Goal: Task Accomplishment & Management: Use online tool/utility

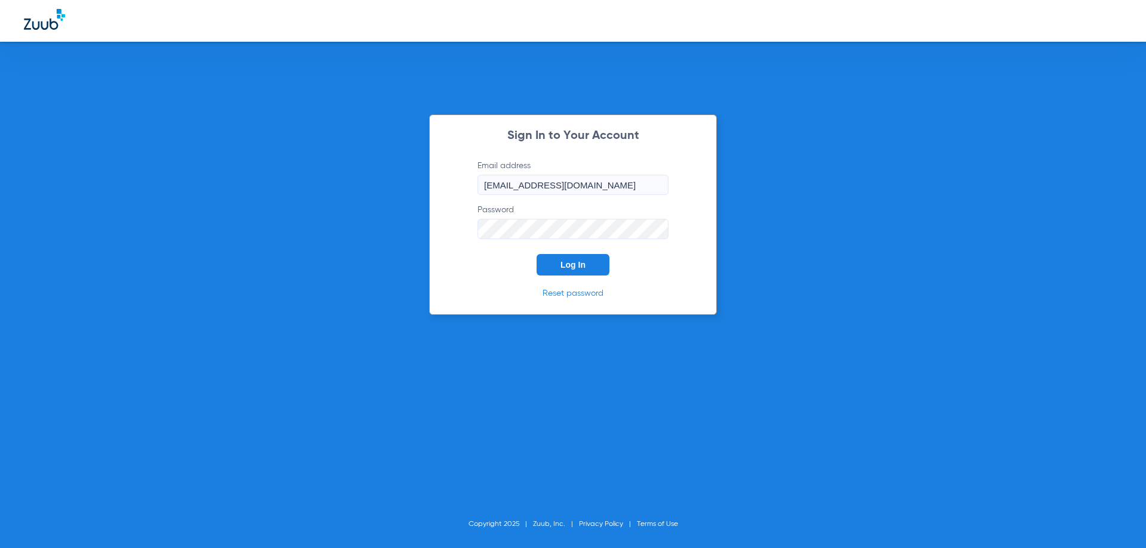
click at [541, 272] on button "Log In" at bounding box center [572, 264] width 73 height 21
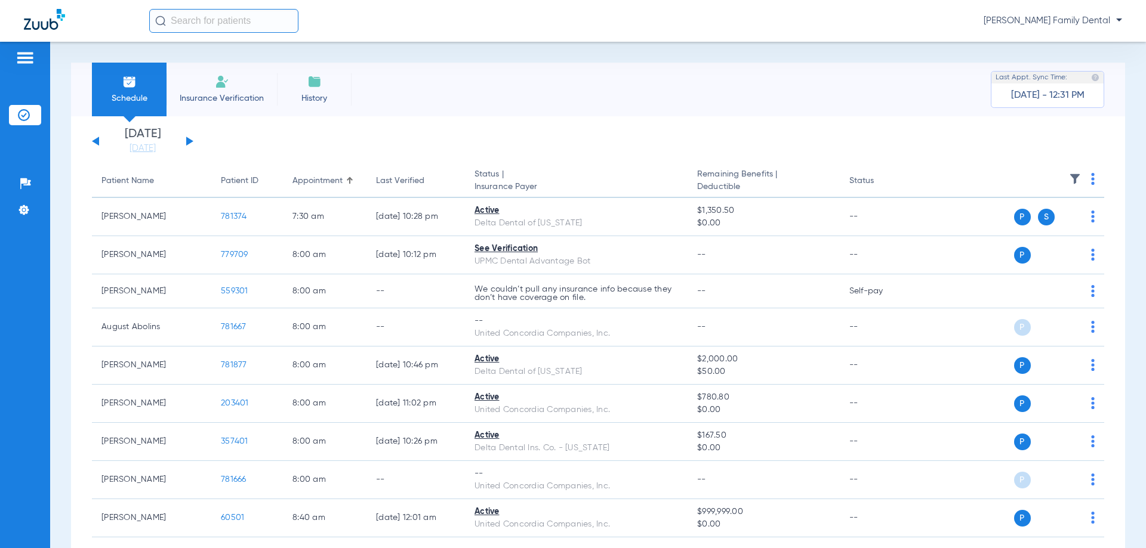
click at [138, 150] on link "[DATE]" at bounding box center [143, 149] width 72 height 12
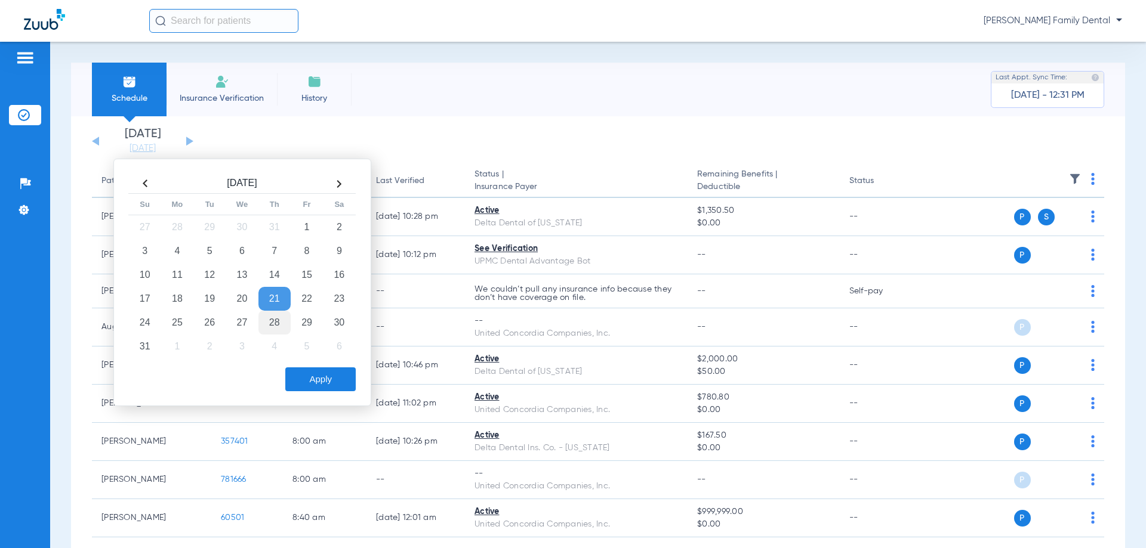
click at [275, 320] on td "28" at bounding box center [274, 323] width 32 height 24
click at [326, 381] on button "Apply" at bounding box center [320, 380] width 70 height 24
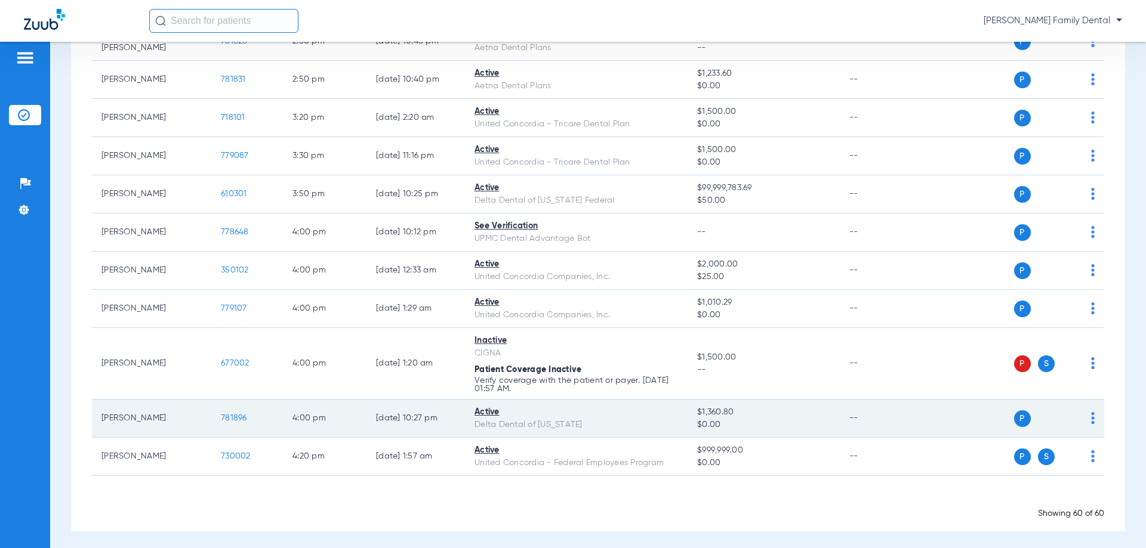
scroll to position [2022, 0]
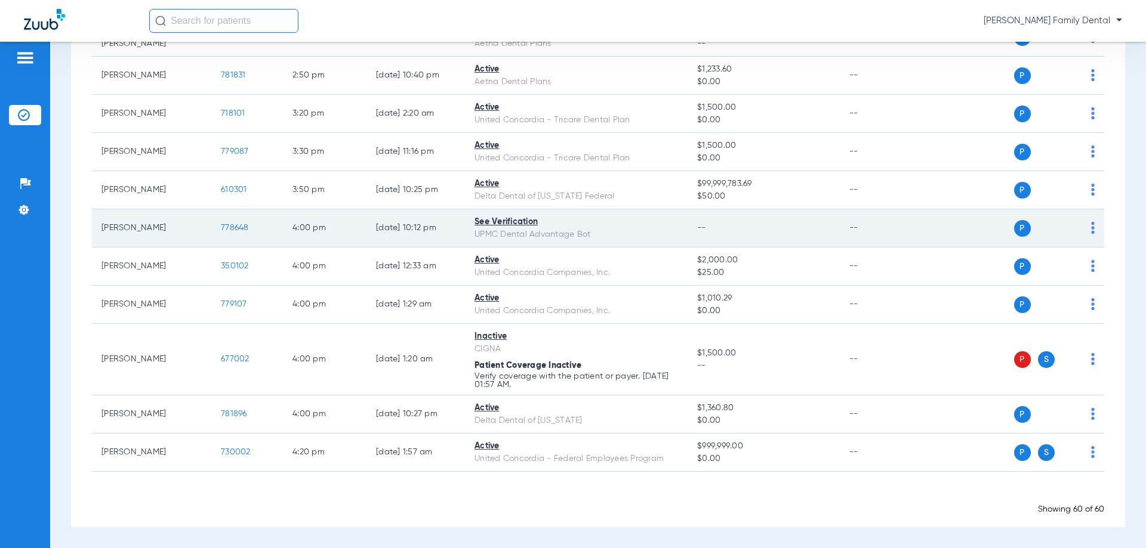
click at [240, 224] on span "778648" at bounding box center [235, 228] width 28 height 8
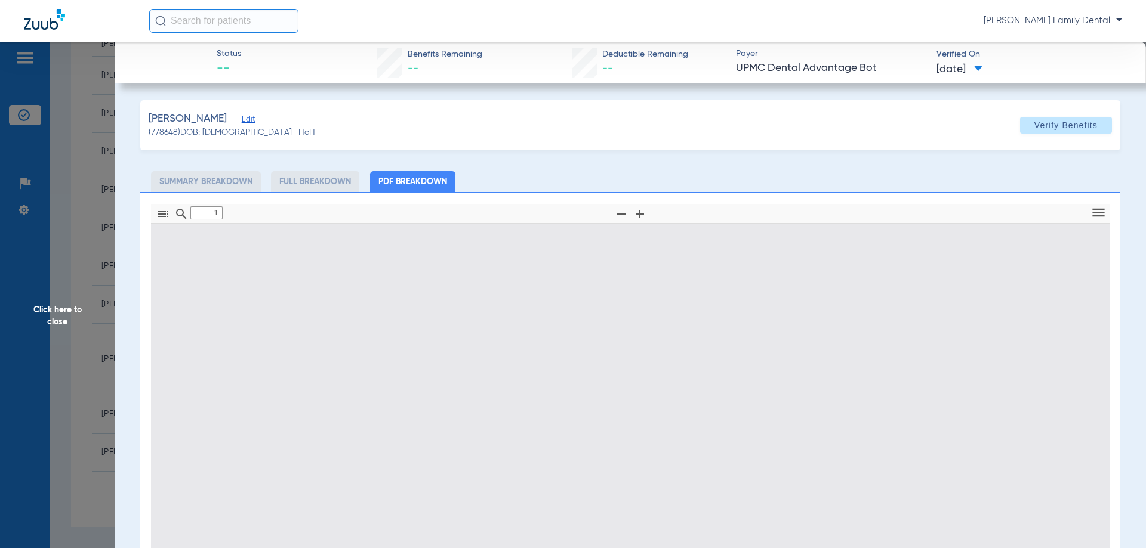
type input "0"
select select "page-width"
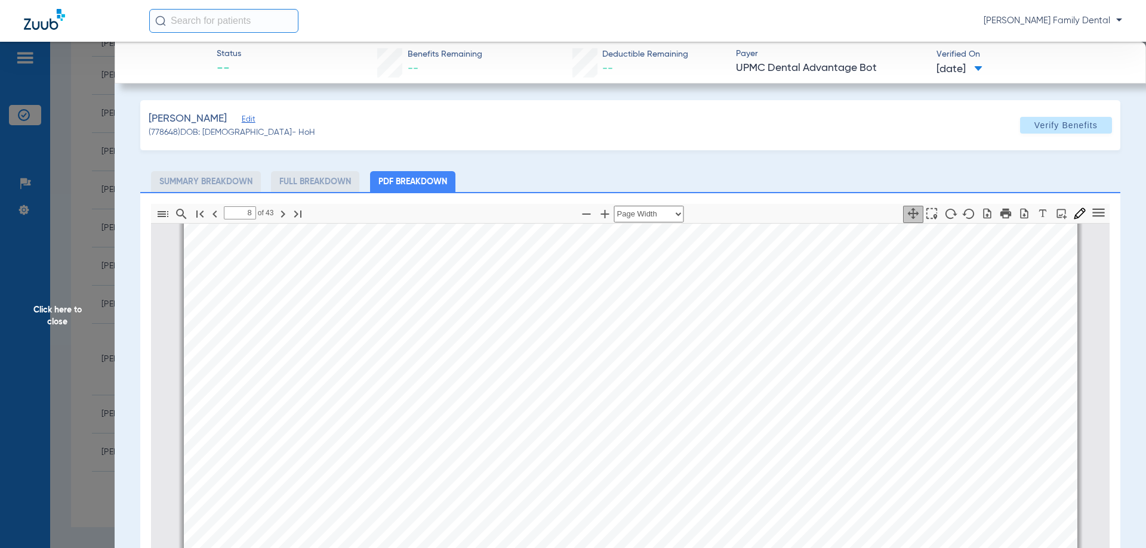
scroll to position [9077, 0]
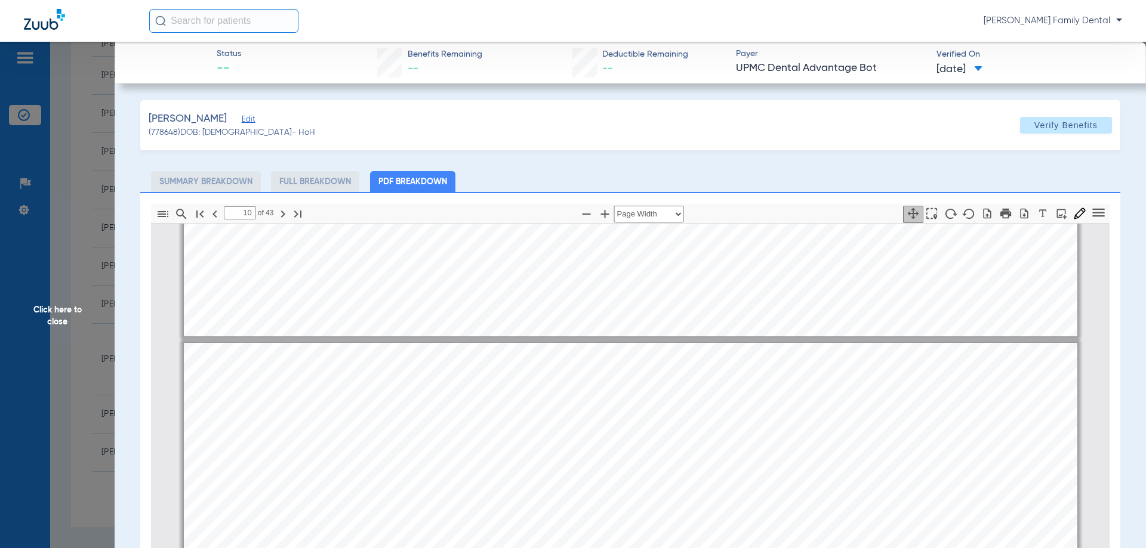
type input "9"
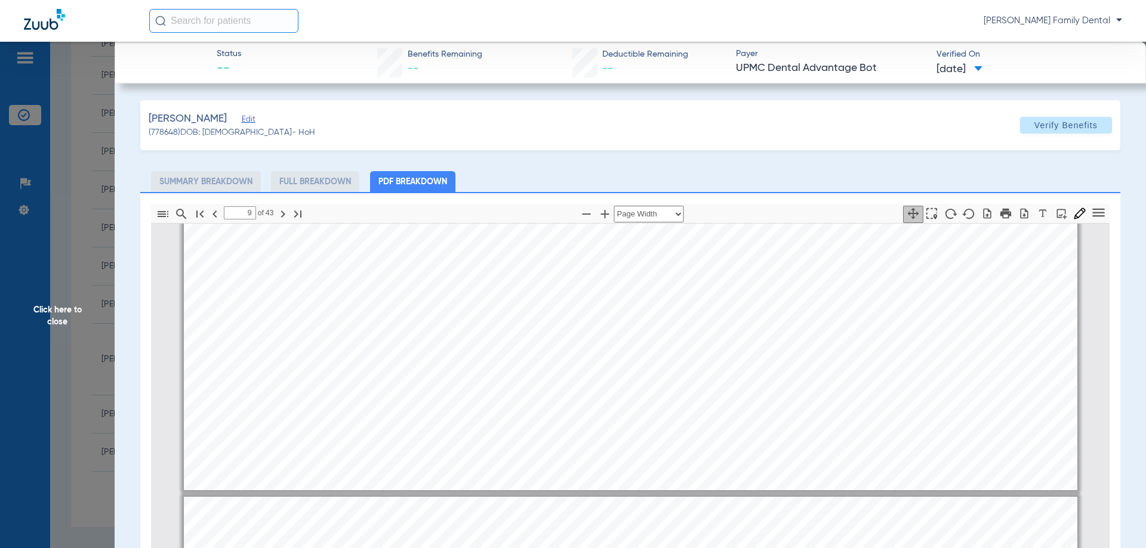
scroll to position [10807, 0]
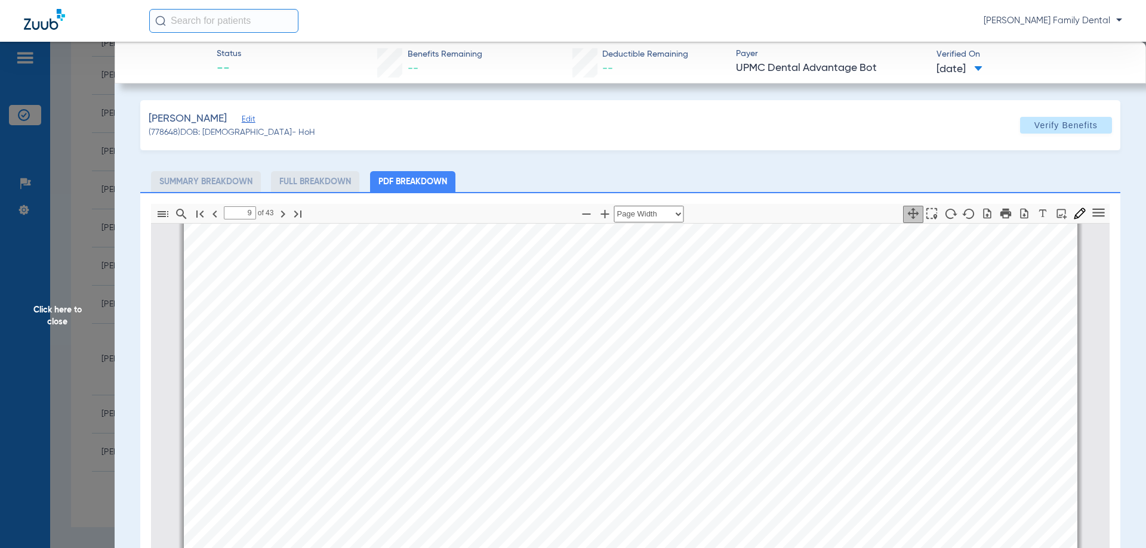
click at [39, 346] on span "Click here to close" at bounding box center [57, 316] width 115 height 548
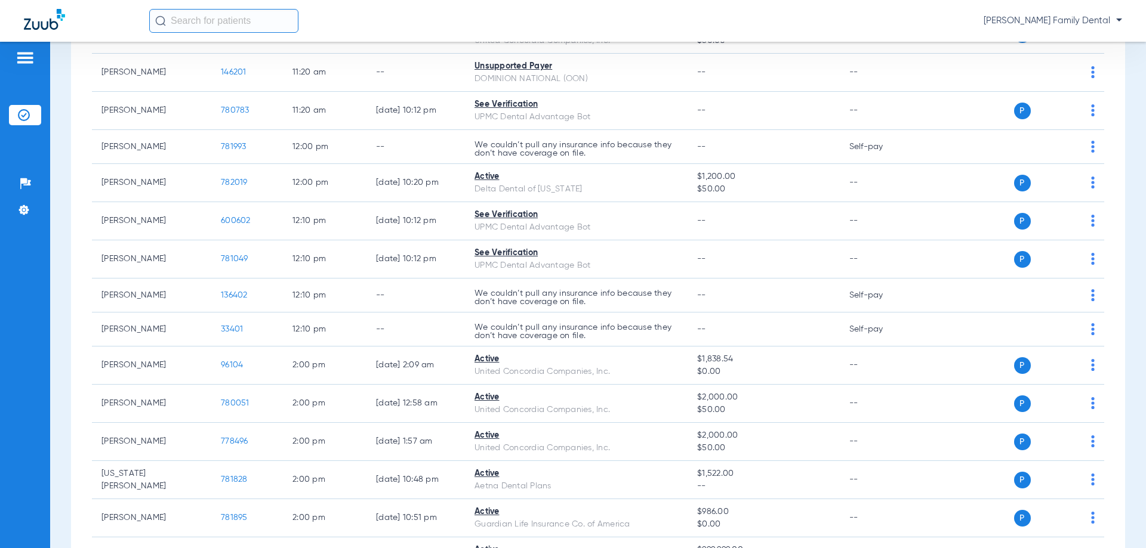
scroll to position [1246, 0]
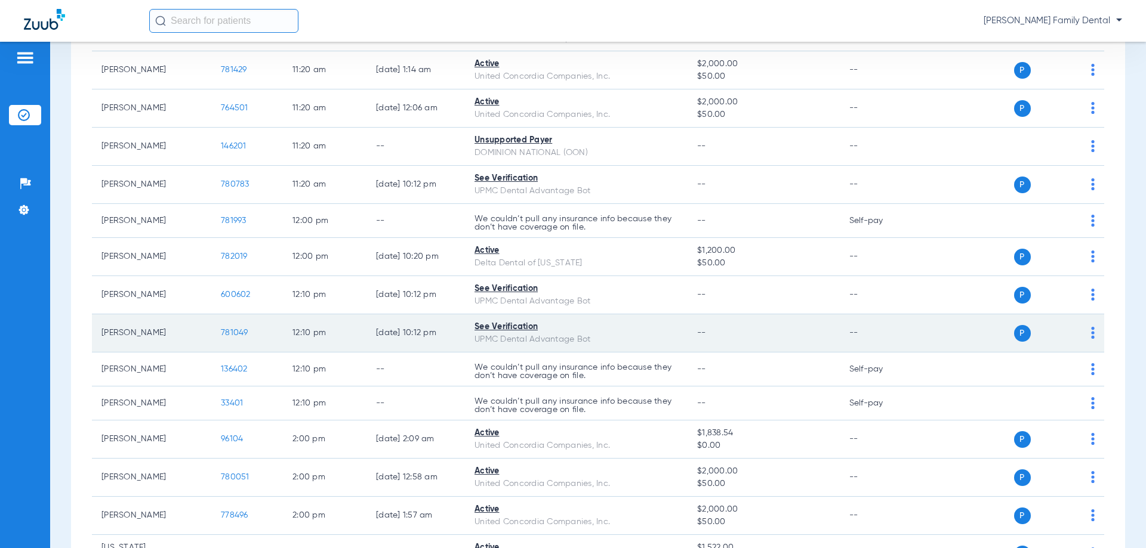
click at [236, 332] on span "781049" at bounding box center [234, 333] width 27 height 8
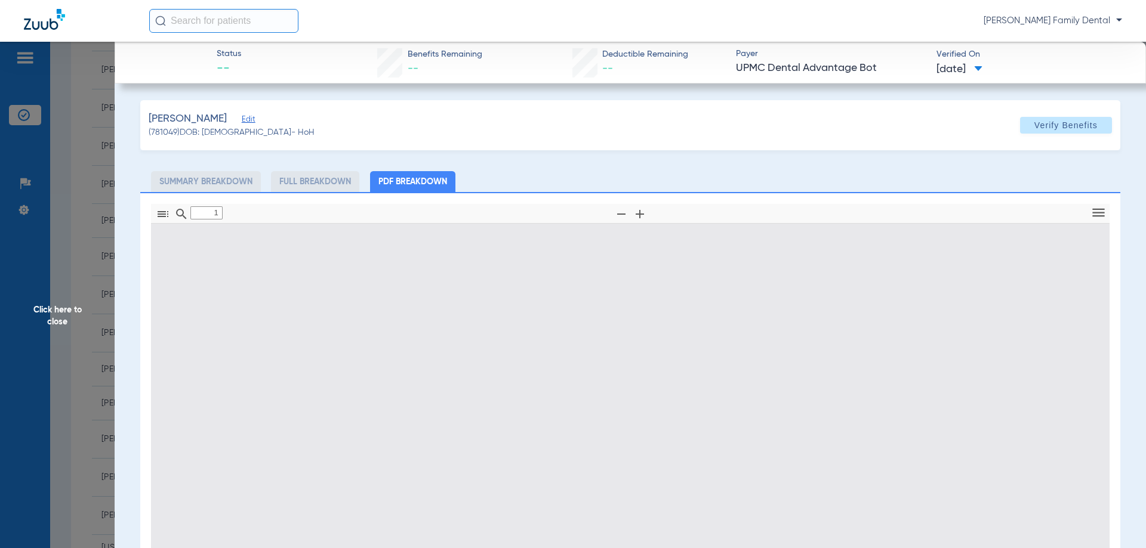
type input "0"
select select "page-width"
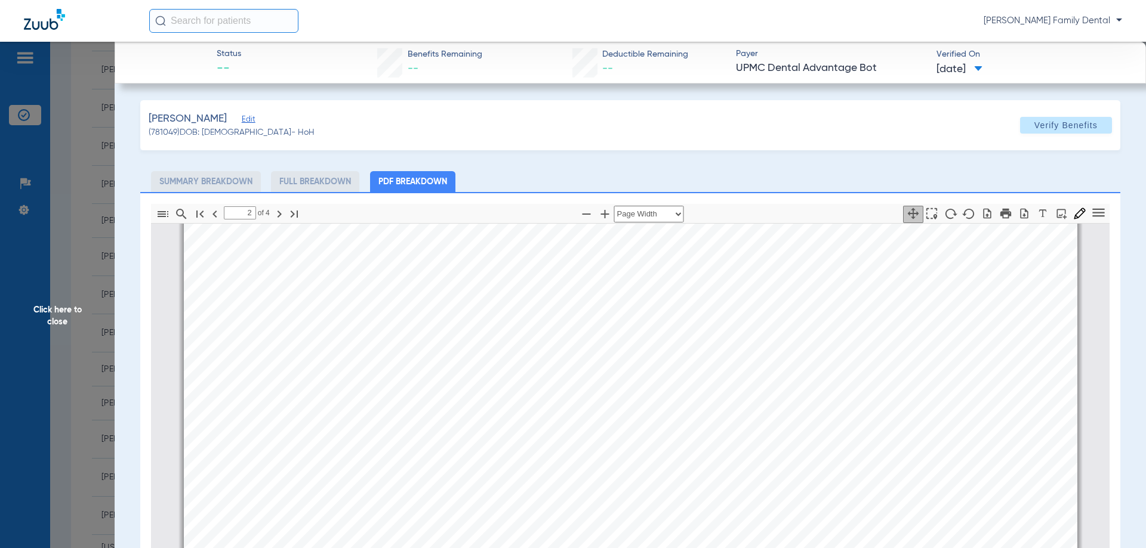
scroll to position [1737, 0]
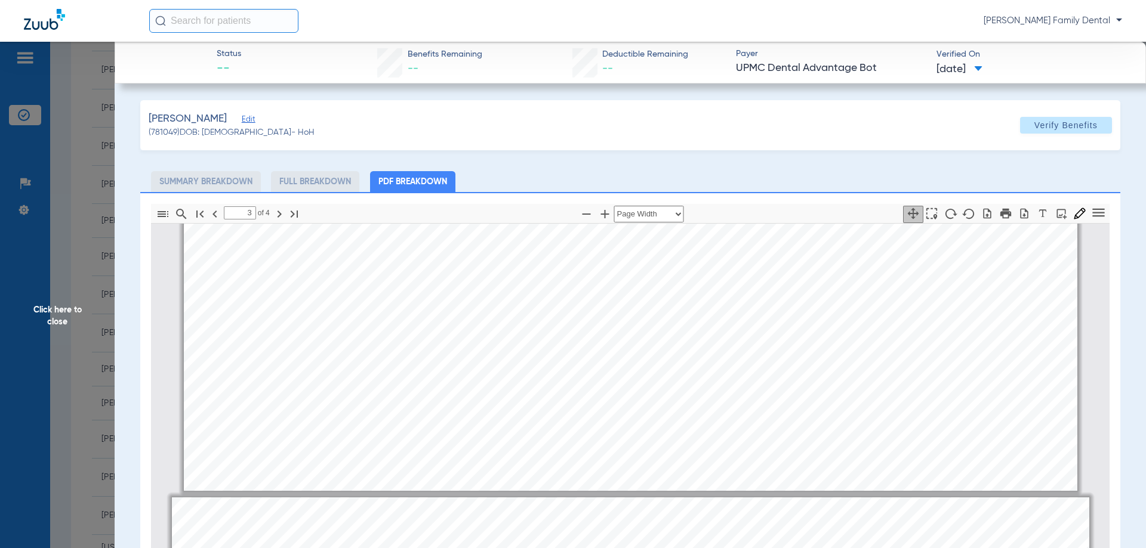
type input "4"
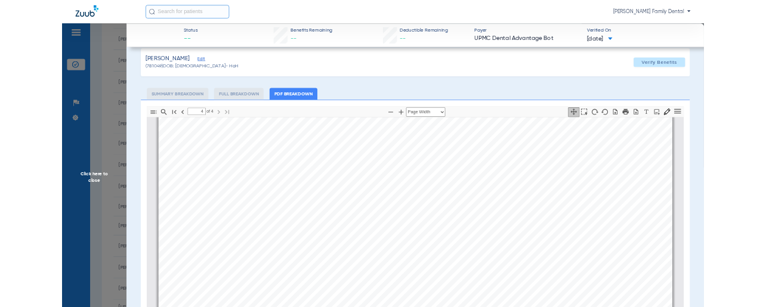
scroll to position [0, 0]
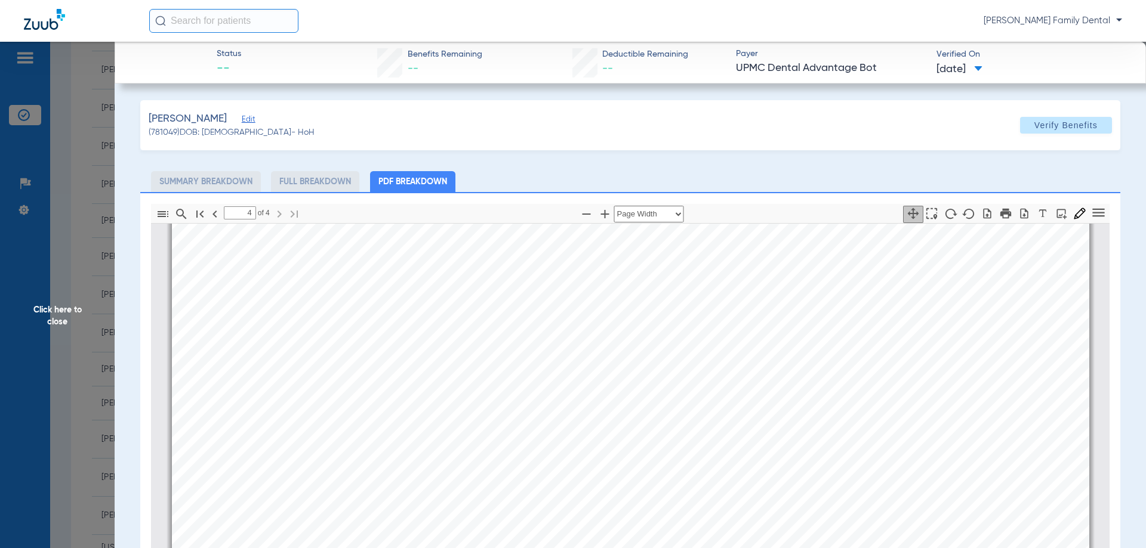
click at [84, 314] on span "Click here to close" at bounding box center [57, 316] width 115 height 548
